Goal: Find specific page/section: Find specific page/section

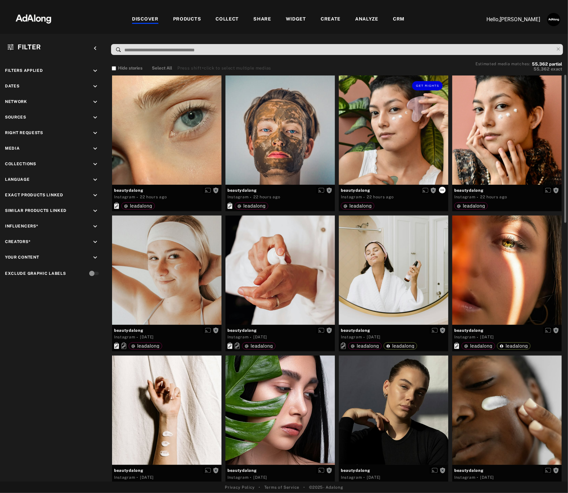
click at [443, 190] on icon at bounding box center [441, 190] width 5 height 5
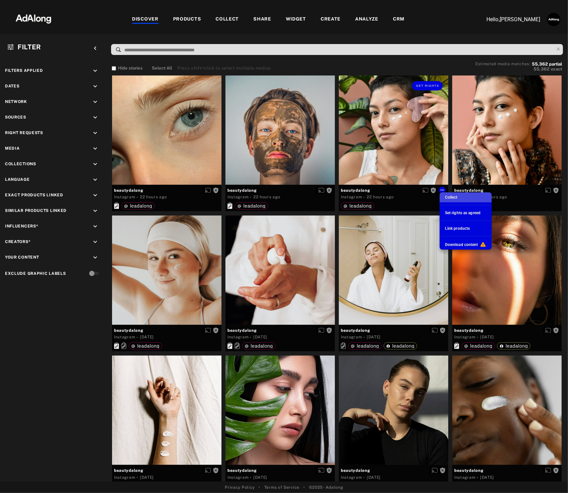
click at [463, 198] on li "Collect" at bounding box center [465, 198] width 52 height 10
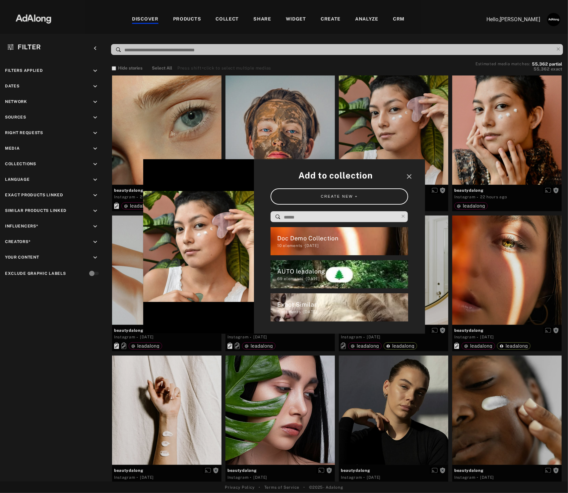
click at [335, 247] on div "10 elements · [DATE]" at bounding box center [342, 246] width 131 height 6
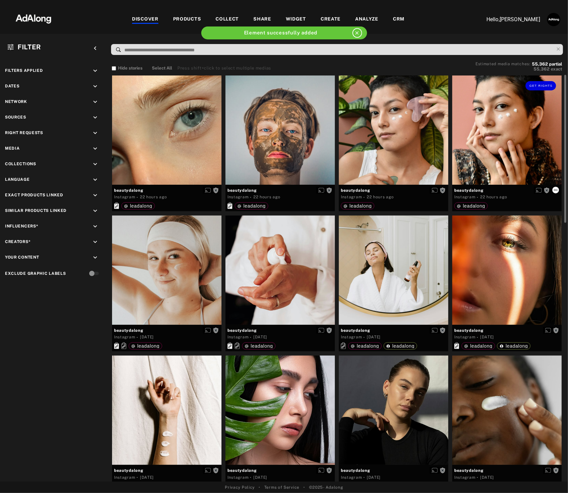
click at [555, 190] on icon at bounding box center [555, 190] width 5 height 5
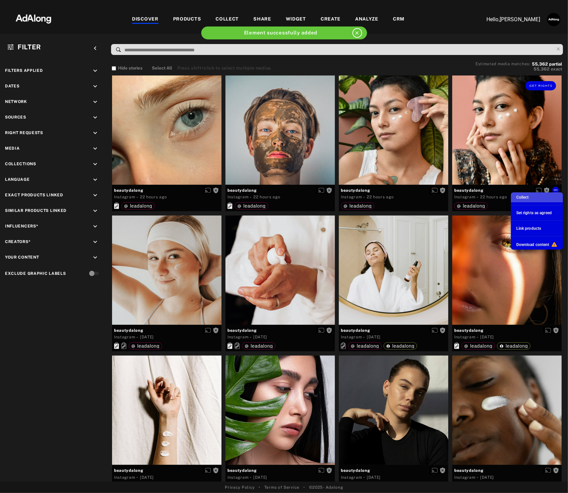
click at [523, 196] on span "Collect" at bounding box center [522, 197] width 13 height 5
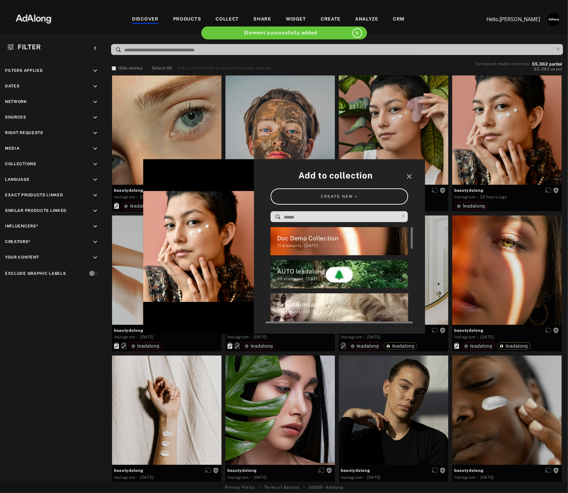
click at [358, 235] on div "Doc Demo Collection" at bounding box center [342, 238] width 131 height 9
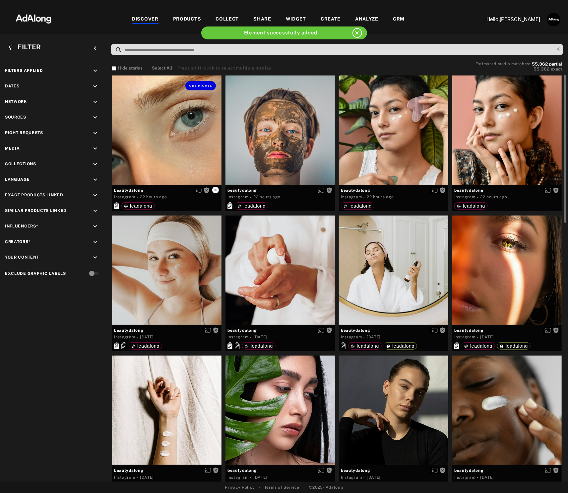
click at [215, 190] on icon at bounding box center [215, 190] width 5 height 5
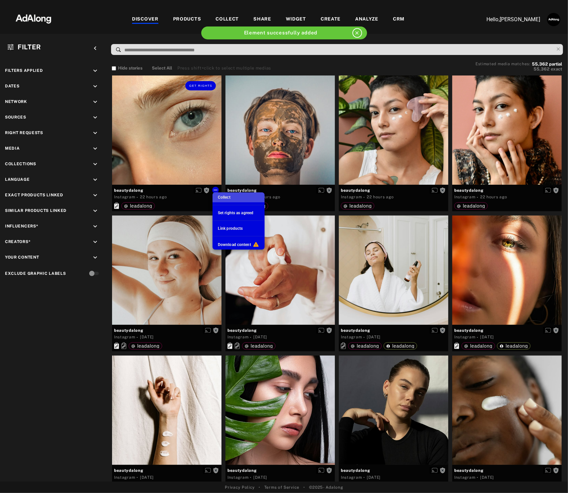
click at [232, 197] on li "Collect" at bounding box center [238, 198] width 52 height 10
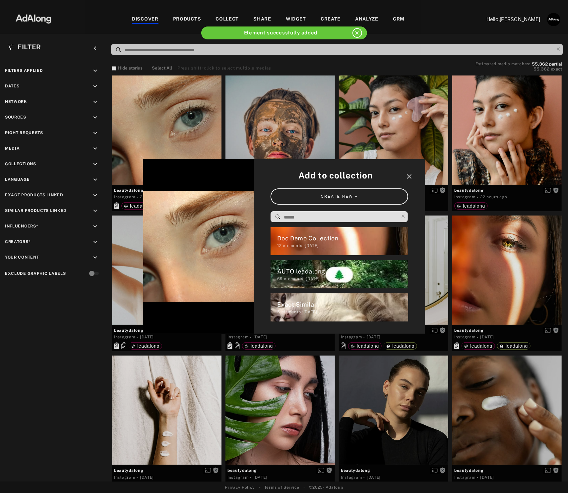
click at [339, 244] on div "12 elements · [DATE]" at bounding box center [342, 246] width 131 height 6
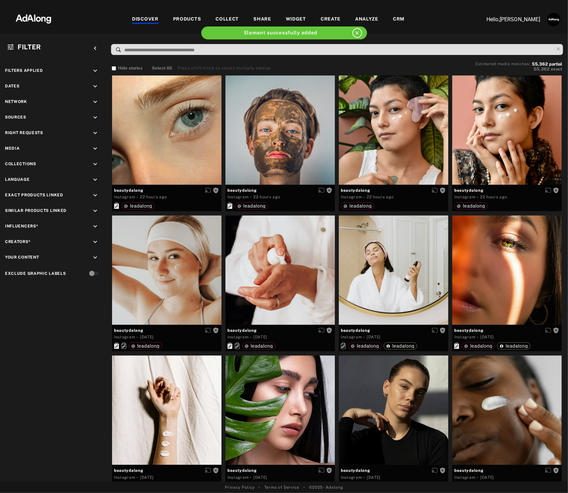
click at [226, 21] on div "COLLECT" at bounding box center [226, 20] width 23 height 8
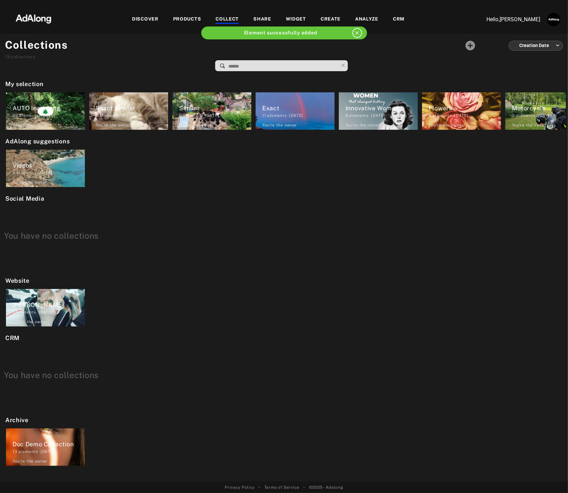
click at [52, 437] on div "Doc Demo Collection 13 elements · [DATE] You're the owner delete" at bounding box center [45, 447] width 79 height 37
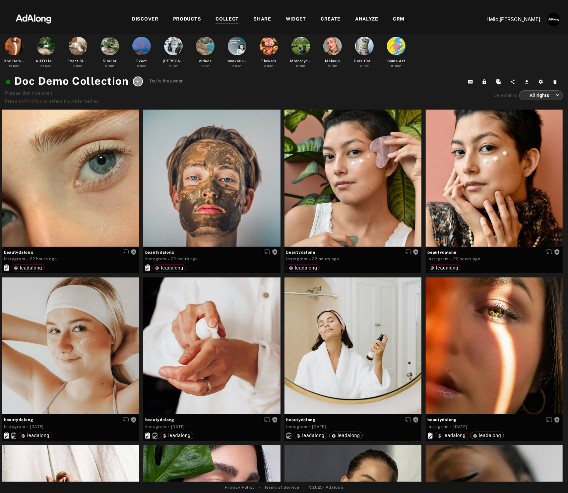
click at [302, 19] on div "WIDGET" at bounding box center [296, 20] width 20 height 8
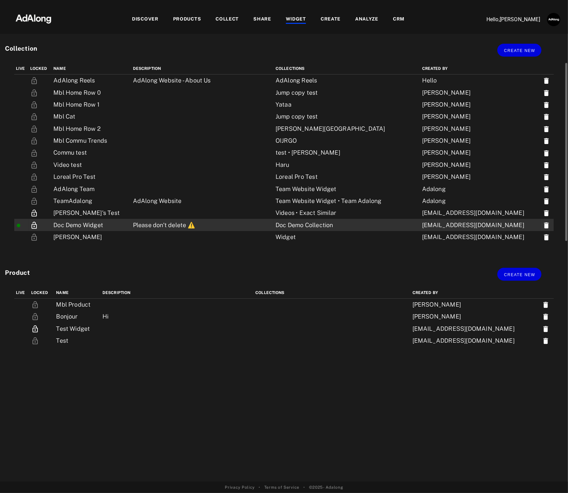
click at [122, 222] on td "Doc Demo Widget" at bounding box center [92, 225] width 80 height 12
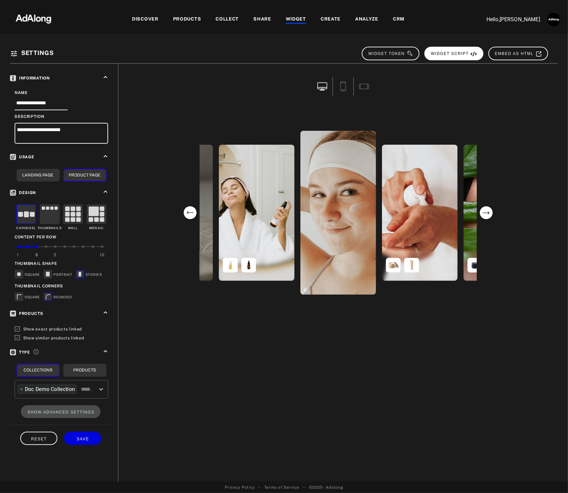
click at [473, 53] on icon at bounding box center [473, 53] width 7 height 5
